Goal: Task Accomplishment & Management: Use online tool/utility

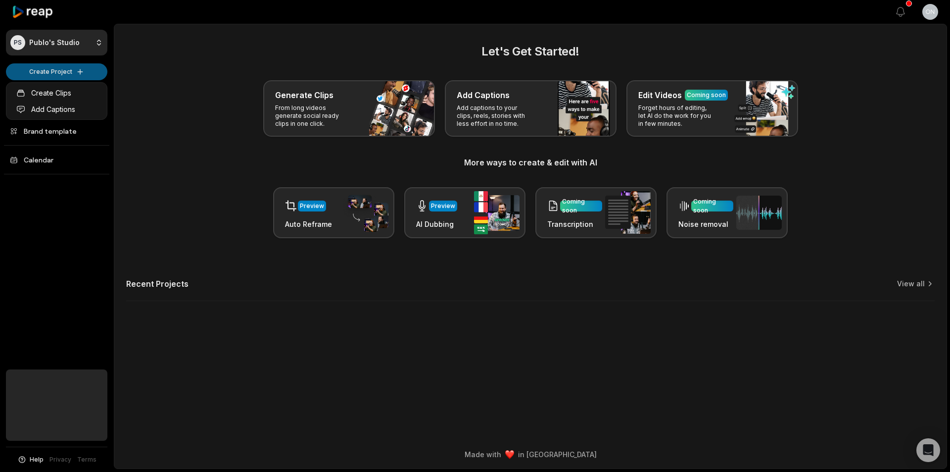
click at [76, 74] on html "PS Publo's Studio Create Project Home Projects Brand template Calendar Help Pri…" at bounding box center [475, 236] width 950 height 472
click at [86, 111] on link "Add Captions" at bounding box center [56, 109] width 96 height 16
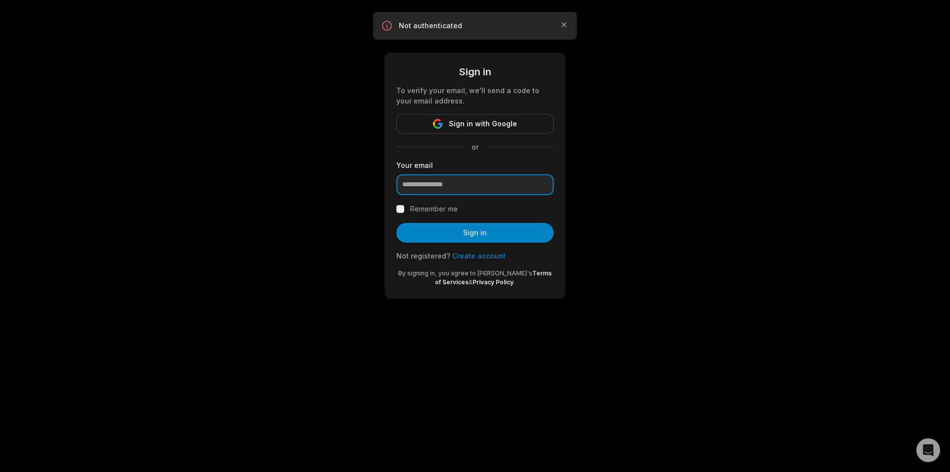
click at [441, 176] on input "email" at bounding box center [474, 184] width 157 height 21
click at [412, 186] on input "email" at bounding box center [474, 184] width 157 height 21
click at [292, 172] on div "Sign in To verify your email, we'll send a code to your email address. Sign in …" at bounding box center [475, 161] width 950 height 322
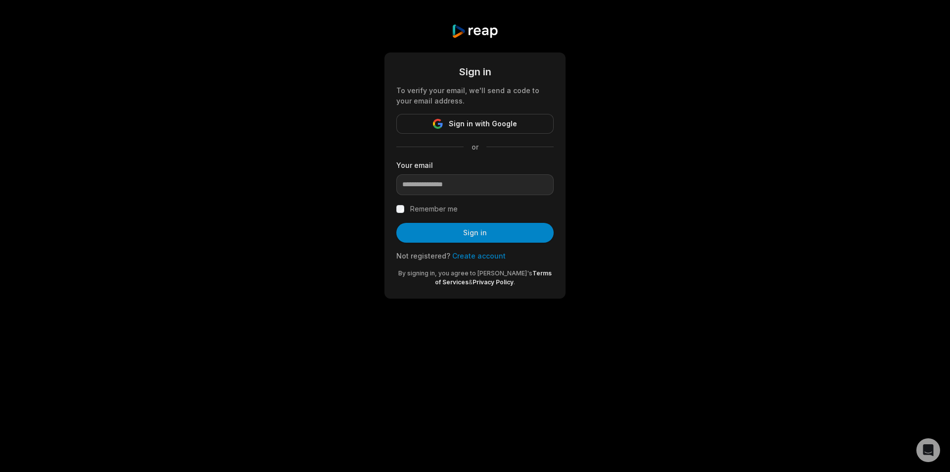
click at [201, 148] on div "Sign in To verify your email, we'll send a code to your email address. Sign in …" at bounding box center [475, 161] width 950 height 322
click at [428, 191] on input "email" at bounding box center [474, 184] width 157 height 21
paste input "**********"
type input "**********"
click at [399, 214] on div "Remember me" at bounding box center [474, 209] width 157 height 12
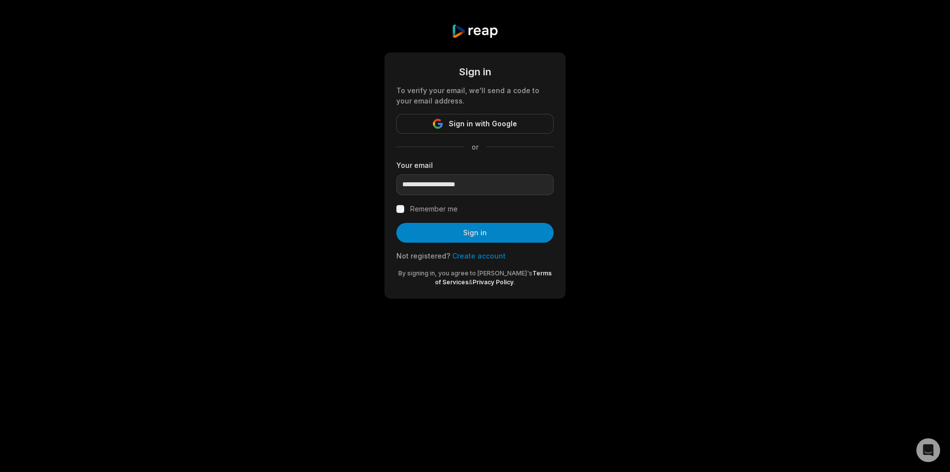
click at [446, 230] on button "Sign in" at bounding box center [474, 233] width 157 height 20
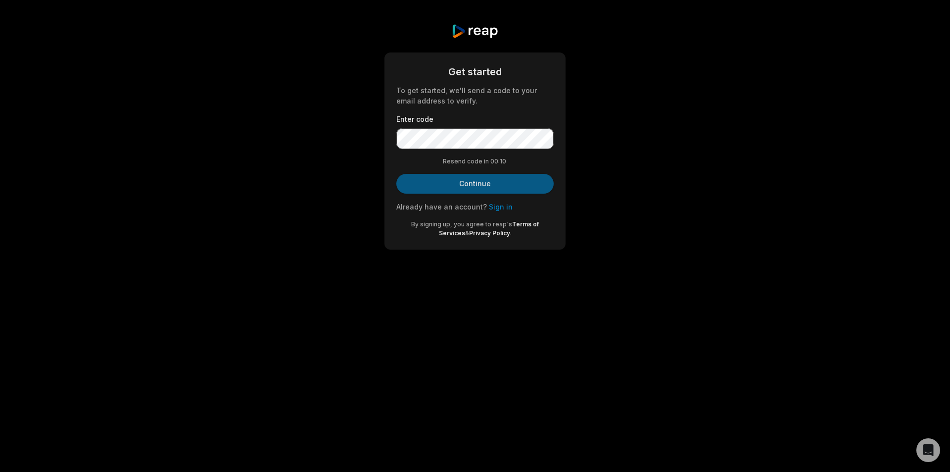
click at [461, 187] on button "Continue" at bounding box center [474, 184] width 157 height 20
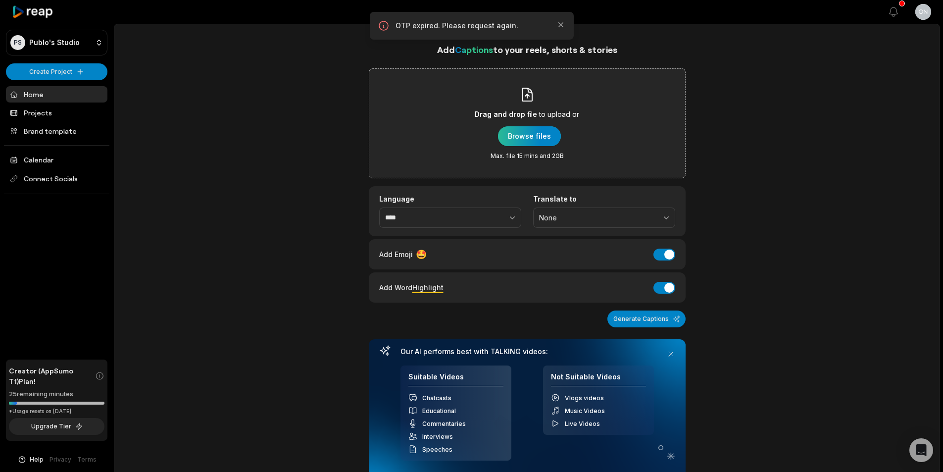
click at [530, 142] on div "button" at bounding box center [529, 136] width 63 height 20
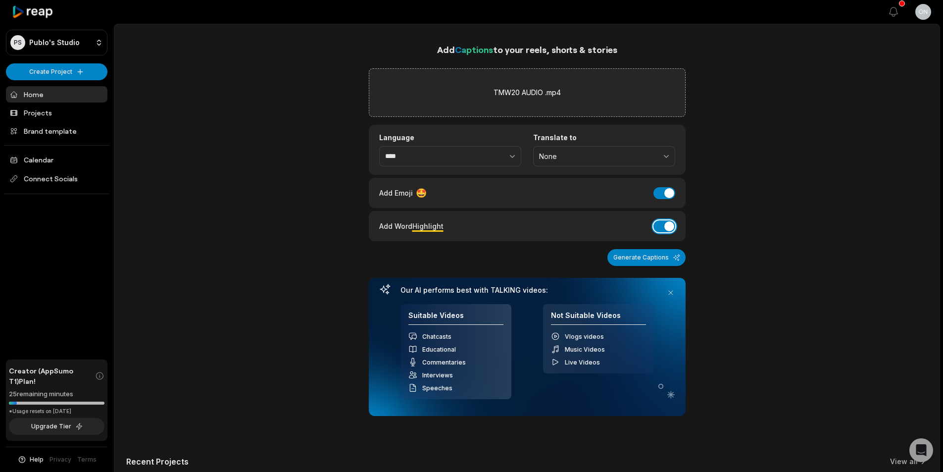
click at [665, 224] on button "Add Word Highlight" at bounding box center [664, 226] width 22 height 12
click at [669, 177] on div "Add Captions to your reels, shorts & stories TMW20 AUDIO .mp4 Language **** Tra…" at bounding box center [527, 229] width 317 height 373
click at [664, 188] on button "Add Emoji" at bounding box center [664, 193] width 22 height 12
click at [634, 255] on button "Generate Captions" at bounding box center [646, 257] width 78 height 17
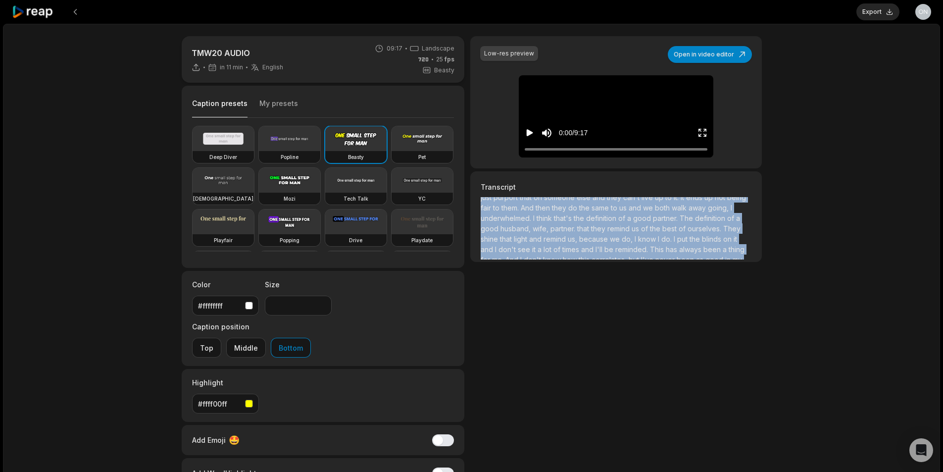
scroll to position [1037, 0]
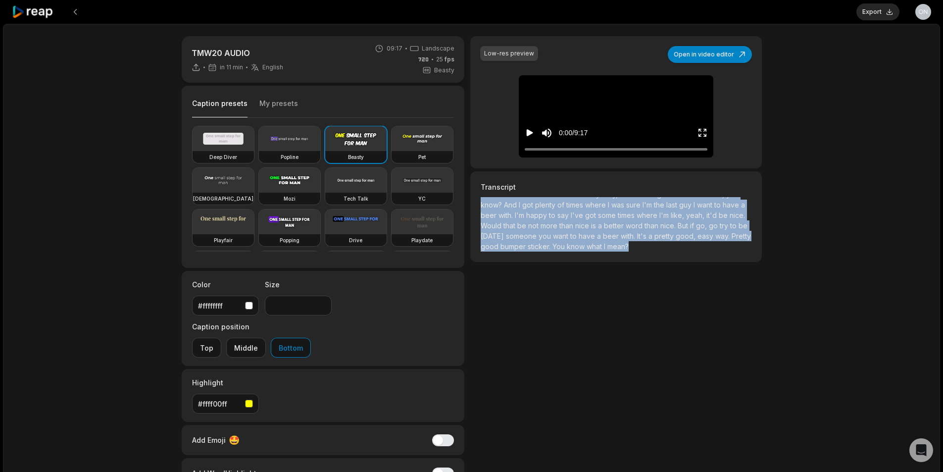
drag, startPoint x: 474, startPoint y: 193, endPoint x: 866, endPoint y: 428, distance: 457.6
click at [866, 428] on div "TMW20 AUDIO in 11 min English en 09:17 Landscape 25 fps Beasty Caption presets …" at bounding box center [471, 293] width 937 height 538
copy p "I wish I could more, and I think more of us could all deconstruct our assets. H…"
